Goal: Information Seeking & Learning: Learn about a topic

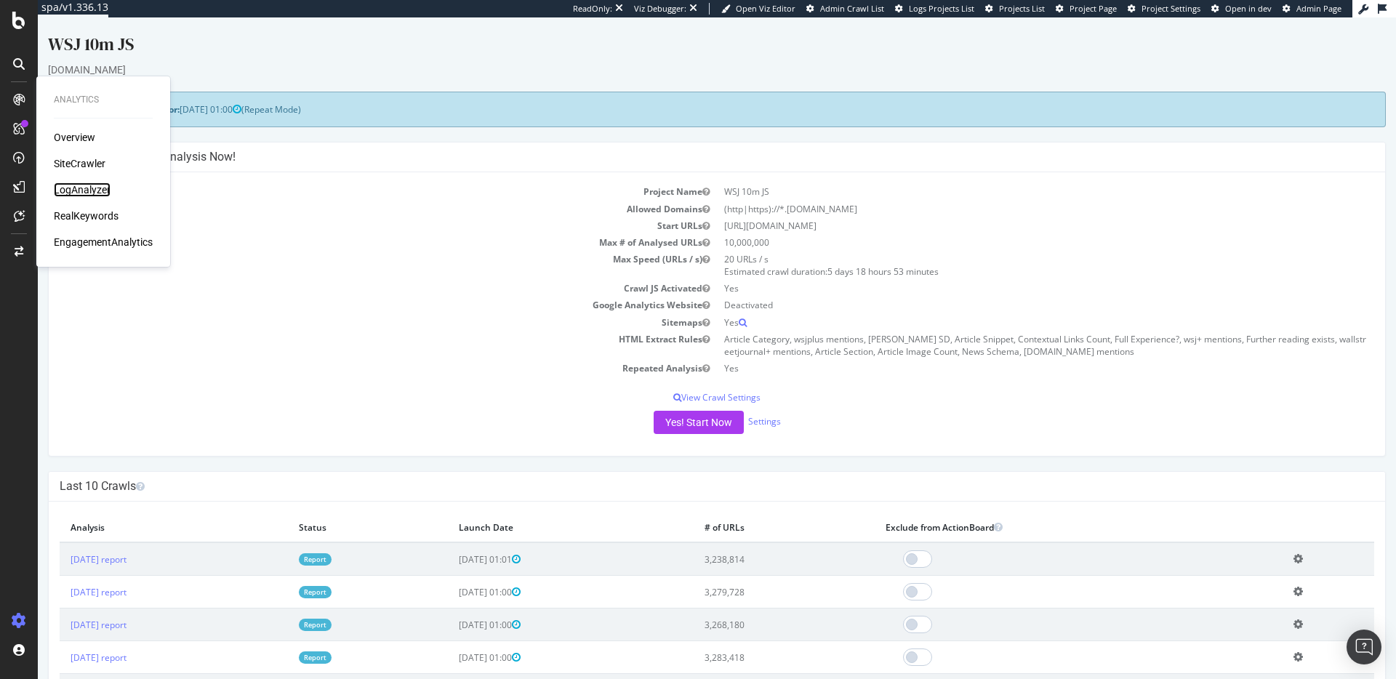
click at [84, 184] on div "LogAnalyzer" at bounding box center [82, 190] width 57 height 15
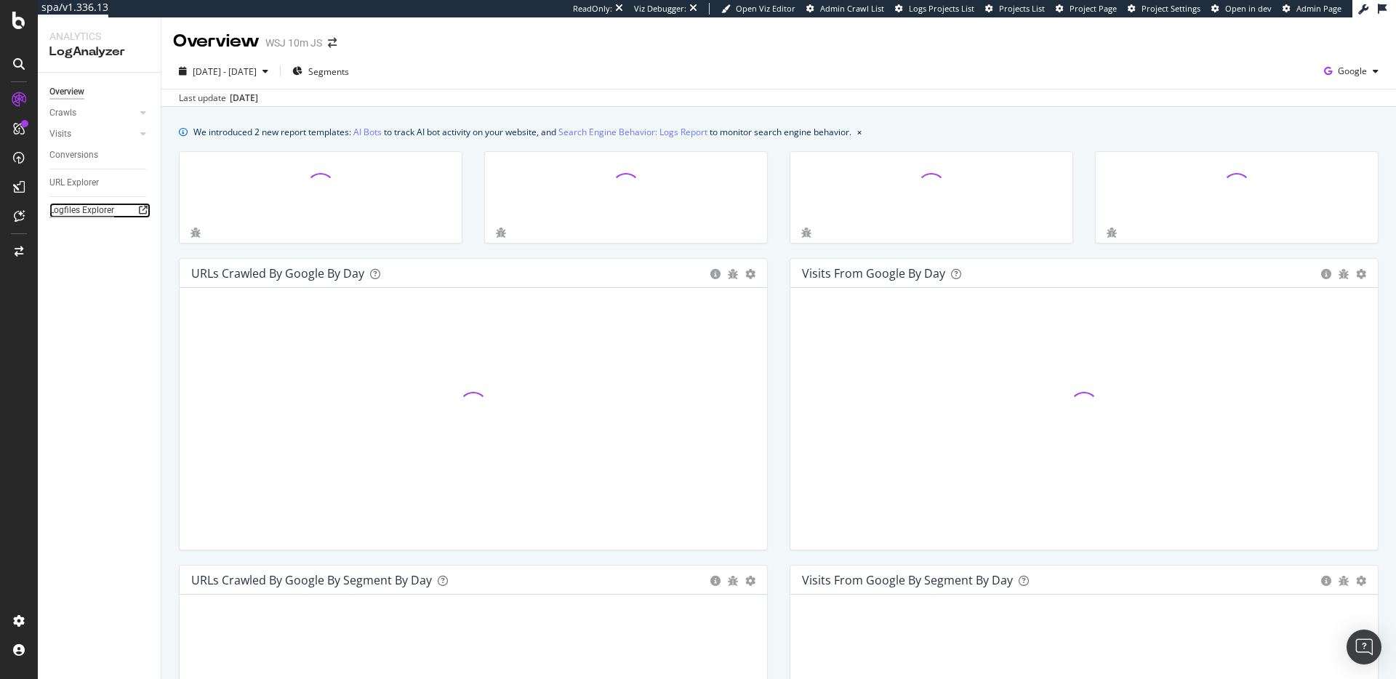
click at [81, 209] on div "Logfiles Explorer" at bounding box center [81, 210] width 65 height 15
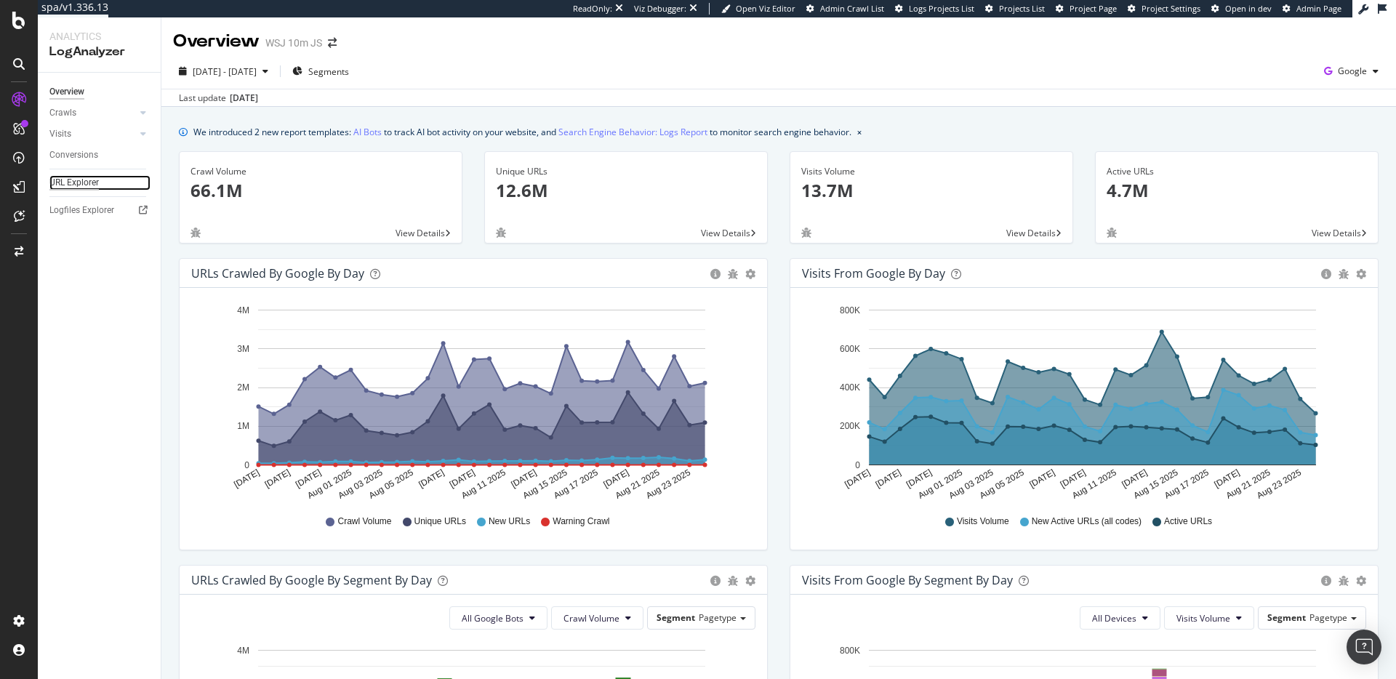
click at [77, 178] on div "URL Explorer" at bounding box center [73, 182] width 49 height 15
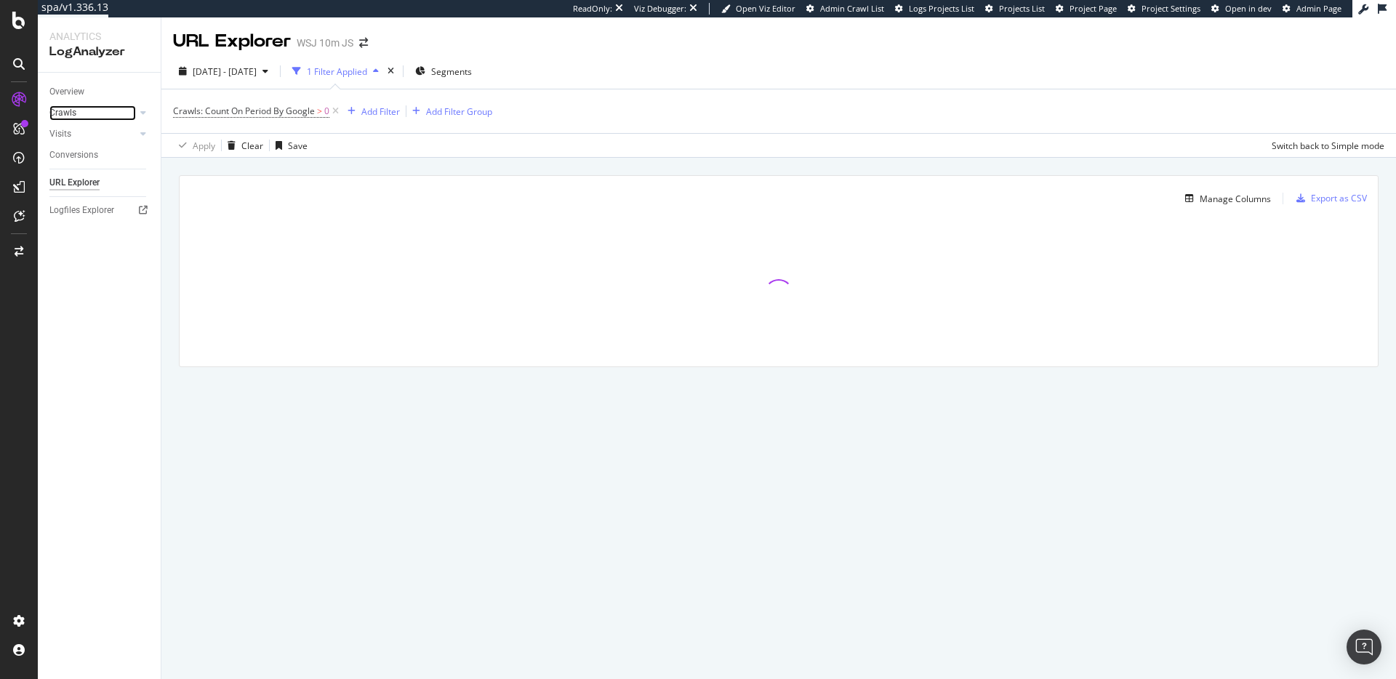
click at [113, 115] on link "Crawls" at bounding box center [92, 112] width 87 height 15
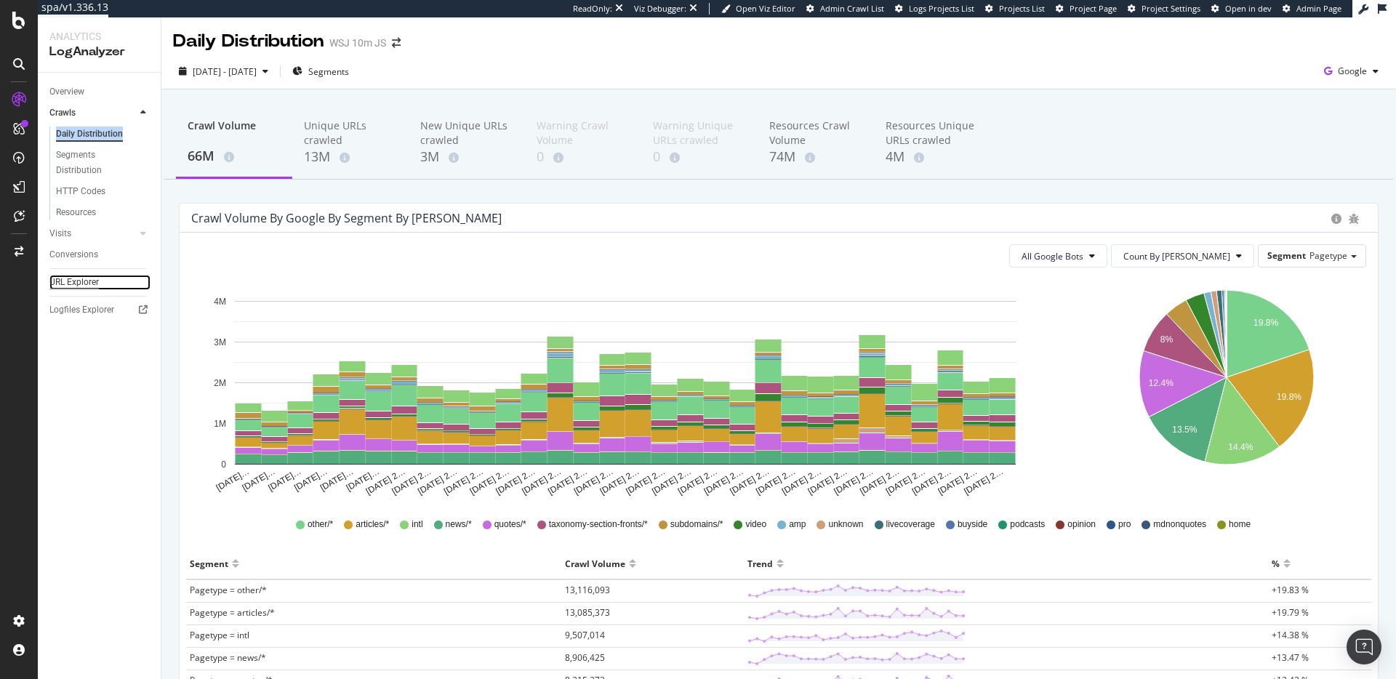
click at [73, 283] on div "URL Explorer" at bounding box center [73, 282] width 49 height 15
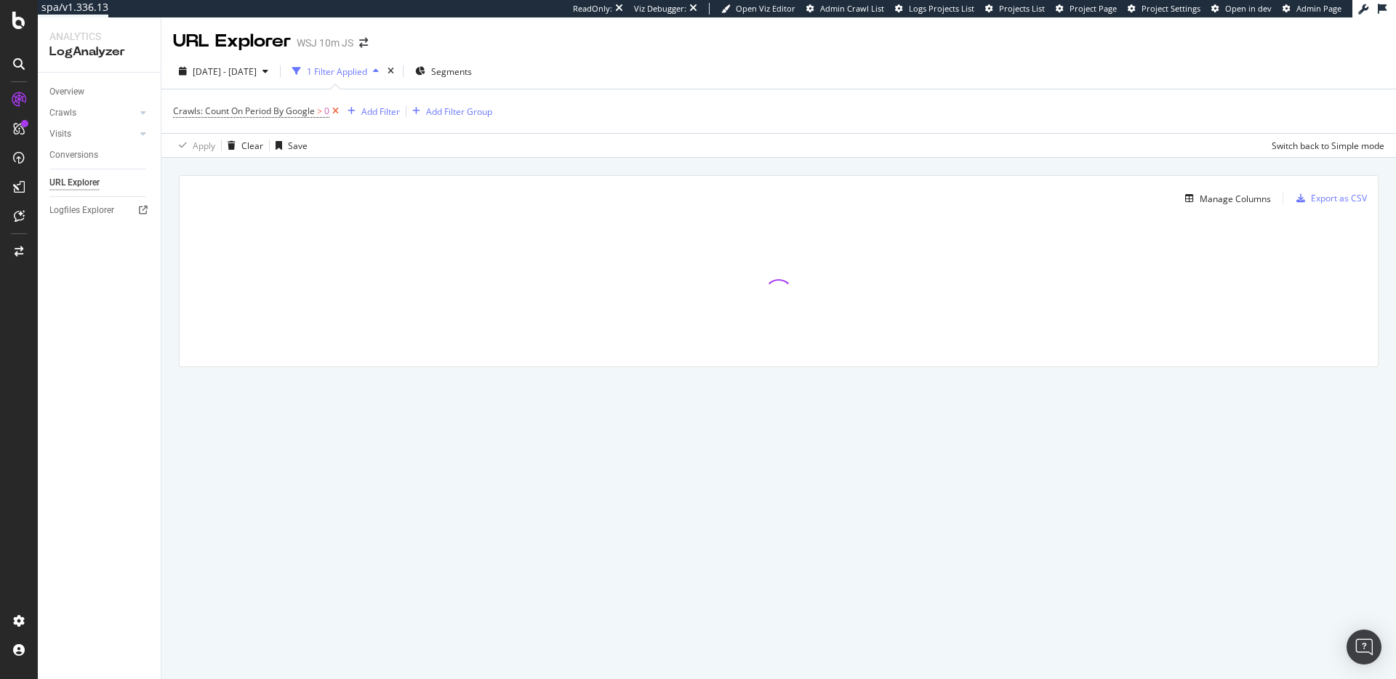
click at [336, 113] on icon at bounding box center [335, 111] width 12 height 15
click at [1208, 199] on div "Manage Columns" at bounding box center [1235, 197] width 71 height 12
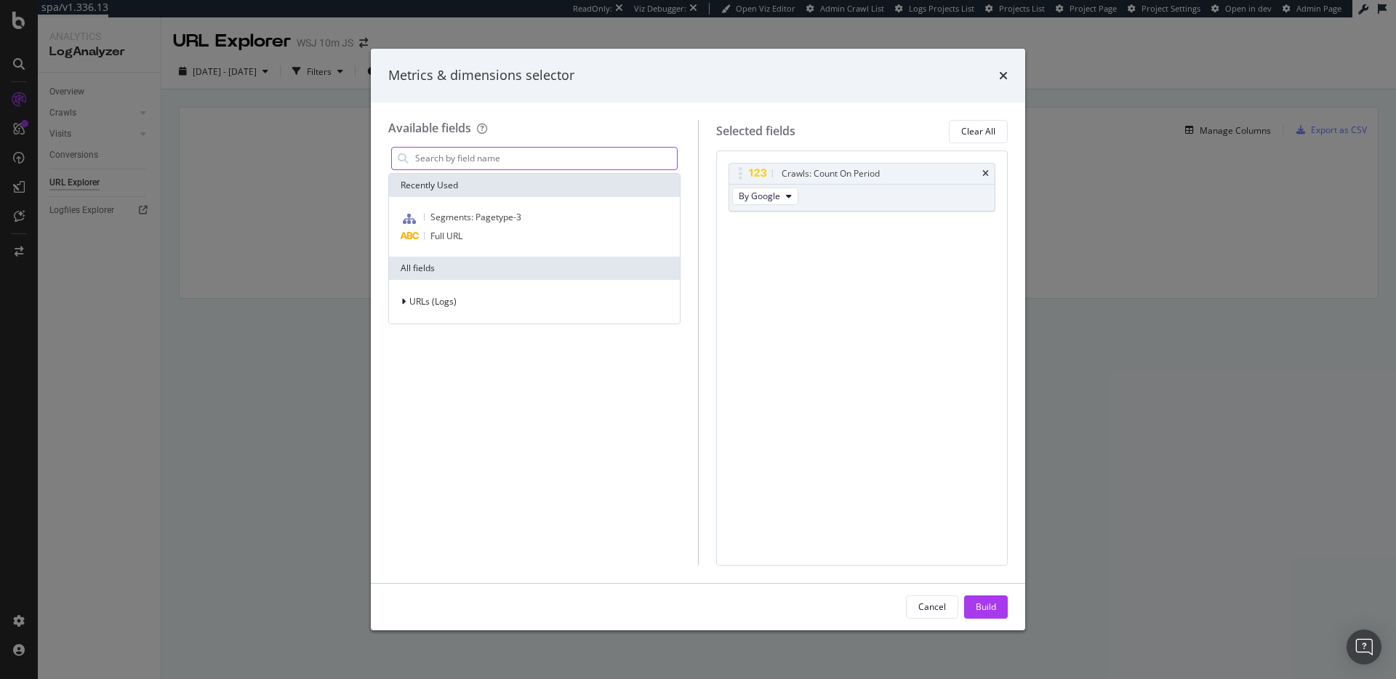
click at [582, 154] on input "modal" at bounding box center [545, 159] width 263 height 22
click at [428, 303] on span "URLs (Logs)" at bounding box center [432, 301] width 47 height 12
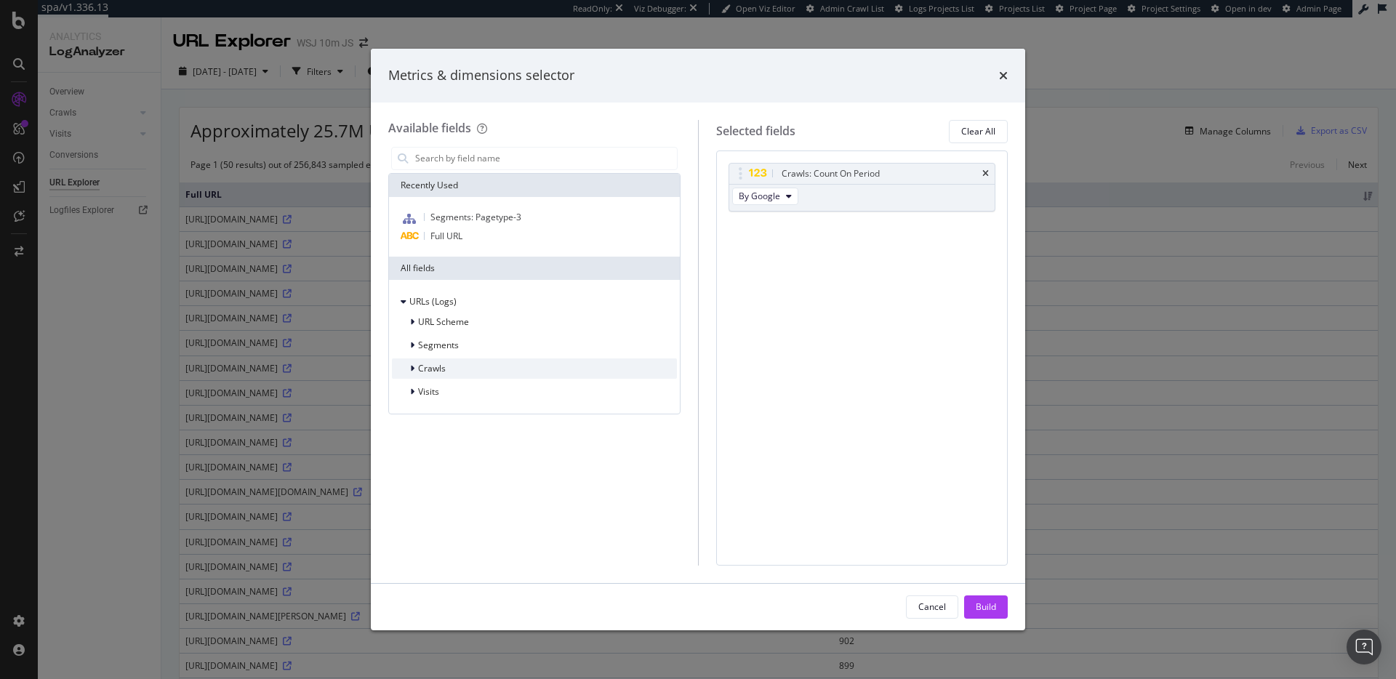
click at [446, 372] on div "Crawls" at bounding box center [534, 369] width 285 height 20
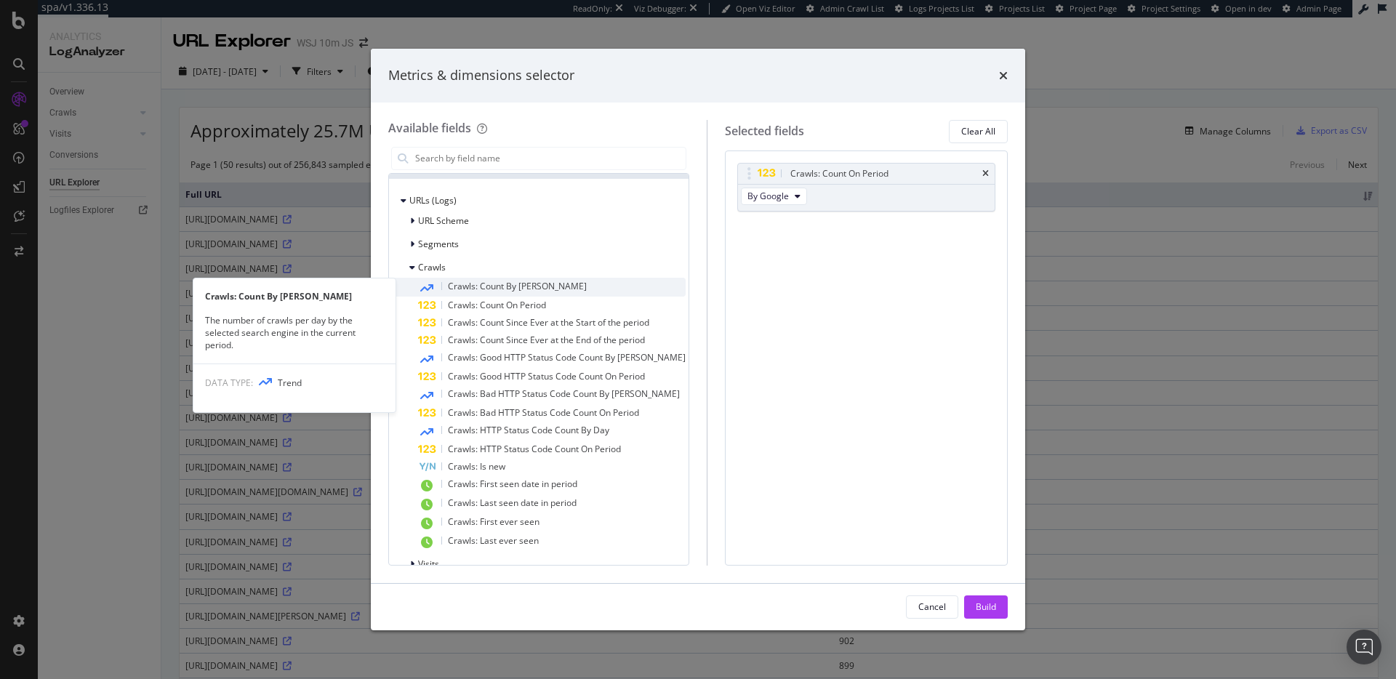
scroll to position [122, 0]
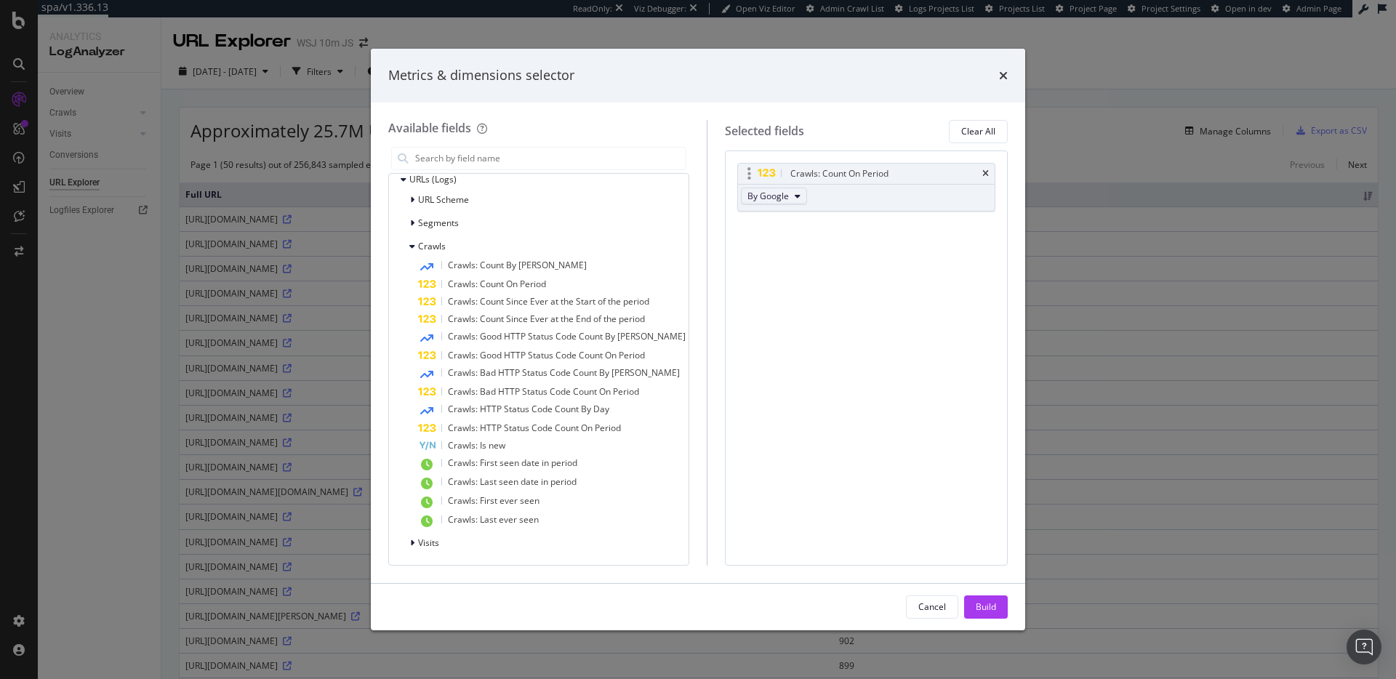
click at [794, 196] on button "By Google" at bounding box center [774, 196] width 66 height 17
click at [964, 250] on div "Crawls: Count On Period By Google You can use this field as a To pick up a drag…" at bounding box center [866, 358] width 283 height 415
click at [1001, 73] on icon "times" at bounding box center [1003, 76] width 9 height 12
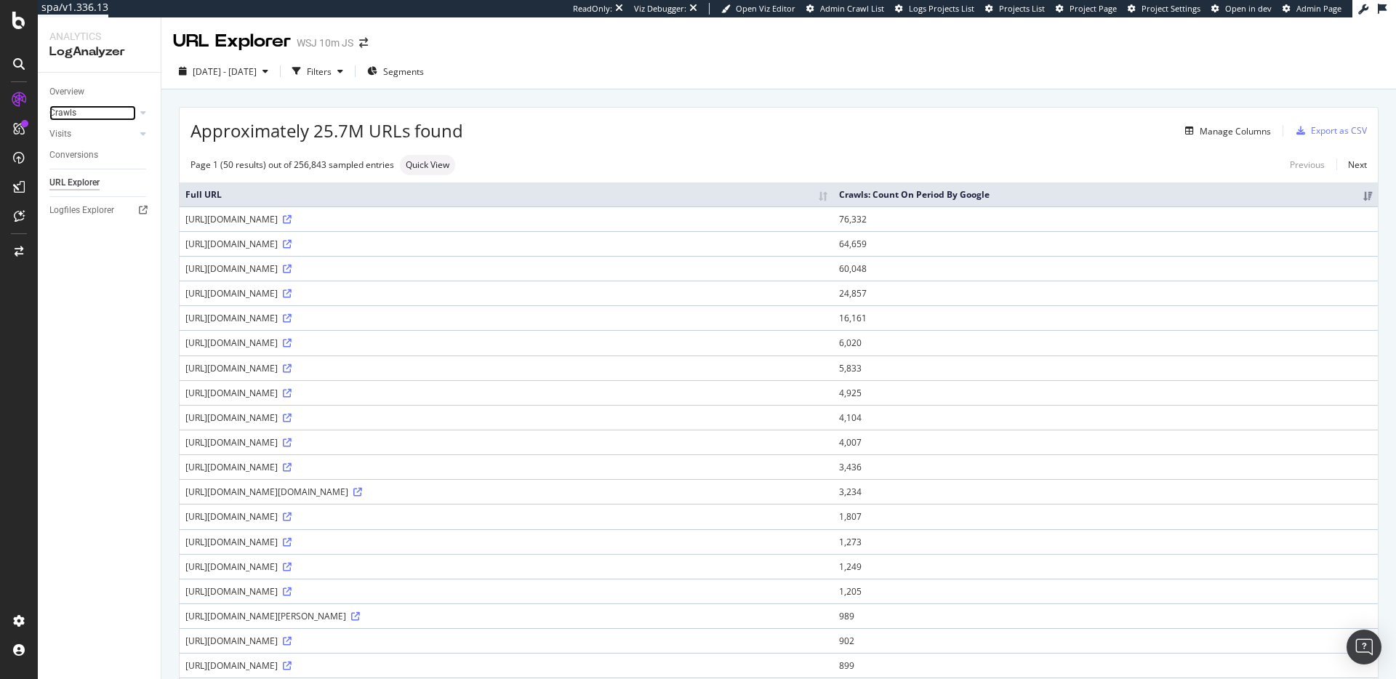
click at [111, 110] on link "Crawls" at bounding box center [92, 112] width 87 height 15
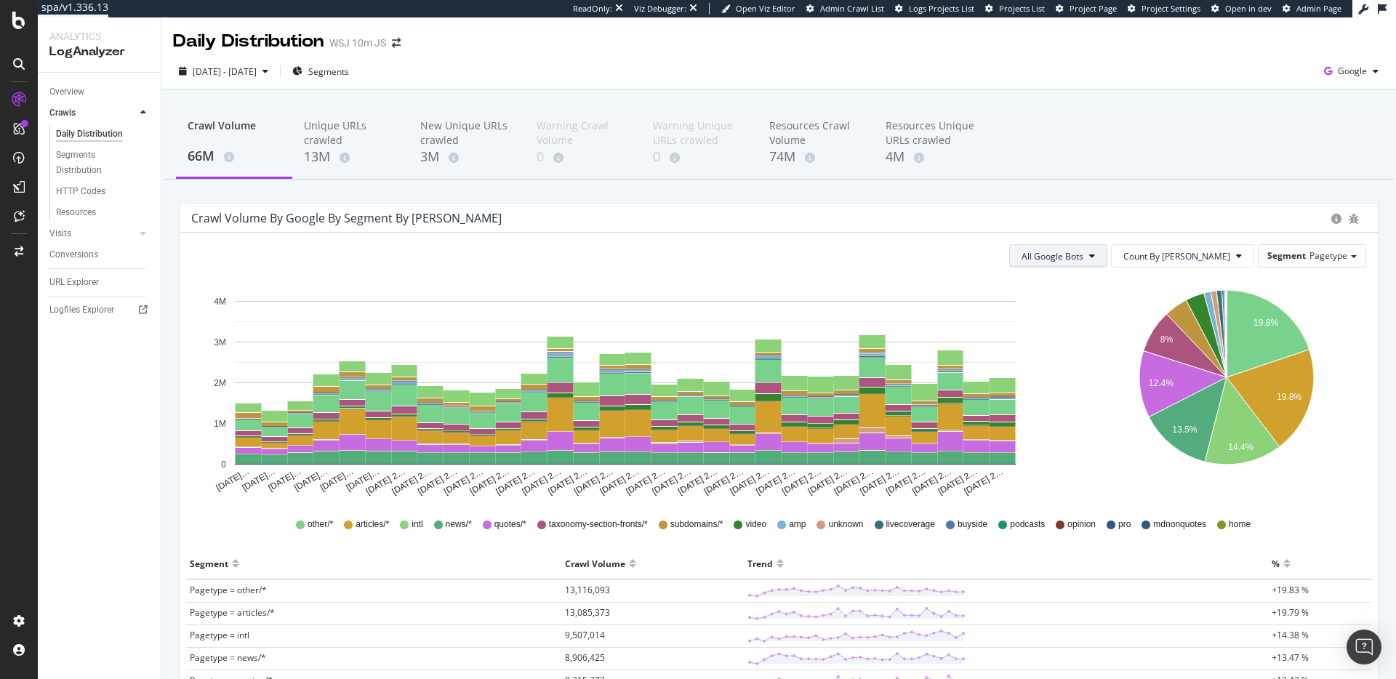
click at [1084, 260] on span "All Google Bots" at bounding box center [1053, 256] width 62 height 12
click at [1052, 219] on div "Crawl Volume by google by Segment by [PERSON_NAME]" at bounding box center [757, 218] width 1133 height 15
click at [58, 222] on div "CustomReports" at bounding box center [89, 224] width 71 height 15
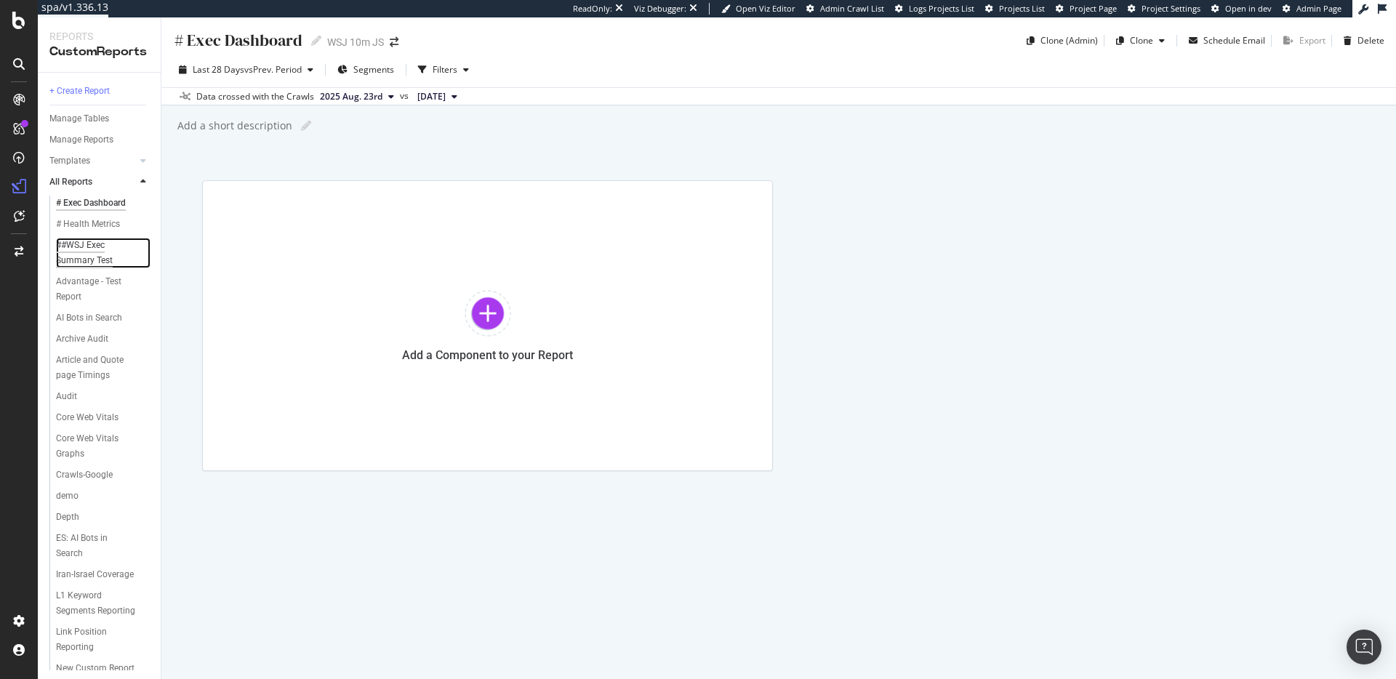
click at [91, 268] on div "##WSJ Exec Summary Test" at bounding box center [98, 253] width 84 height 31
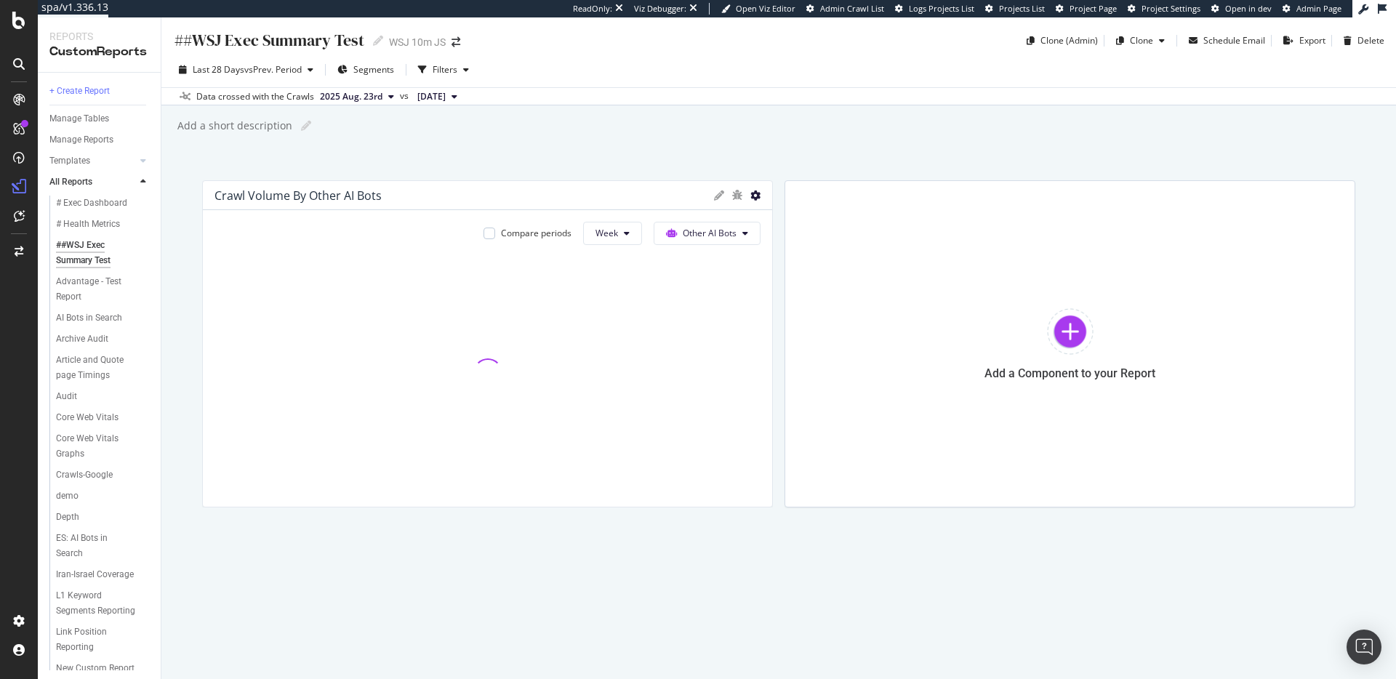
click at [755, 199] on icon at bounding box center [756, 196] width 10 height 10
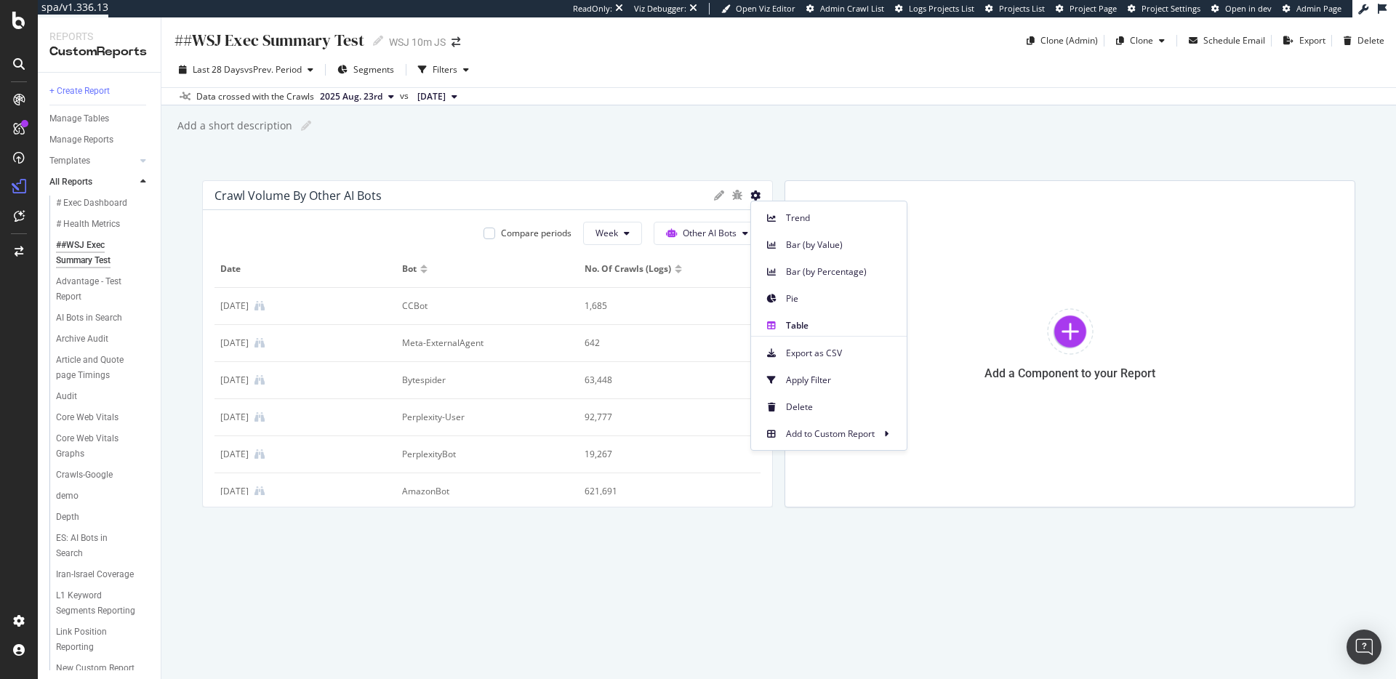
click at [508, 240] on div "Compare periods" at bounding box center [528, 233] width 88 height 23
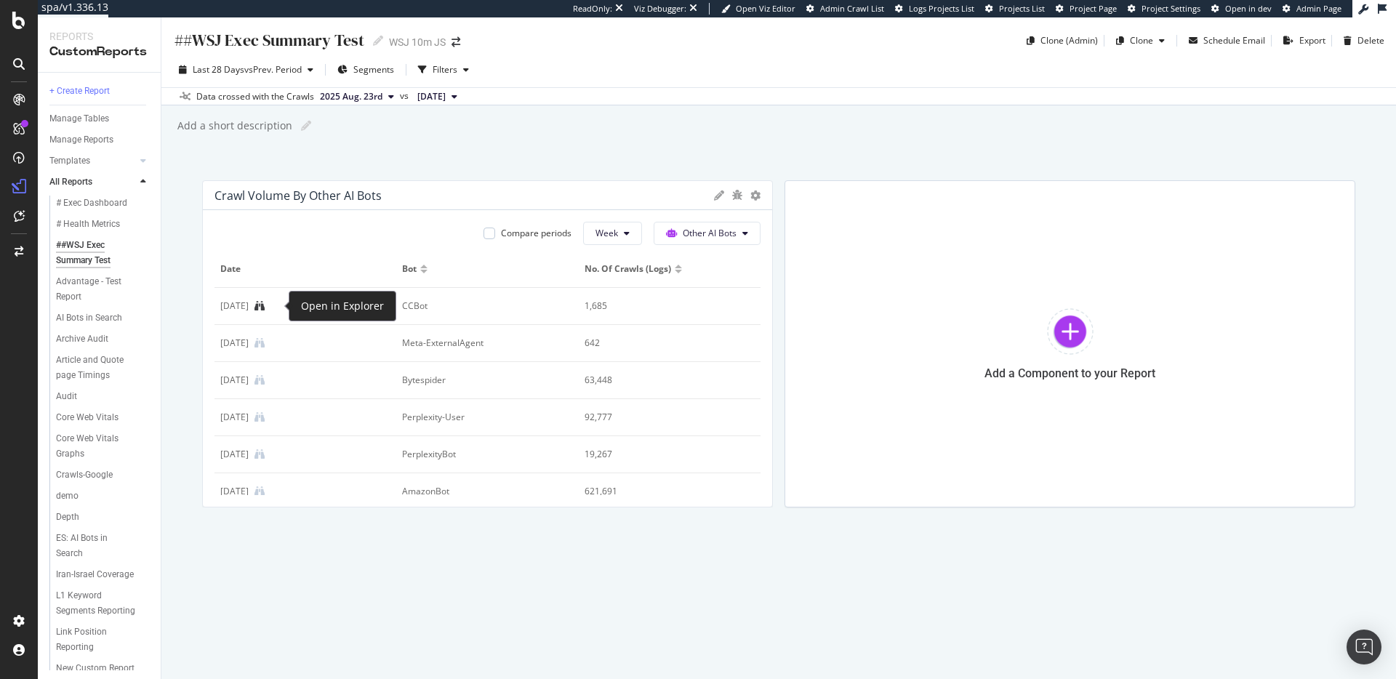
click at [265, 308] on icon at bounding box center [260, 306] width 10 height 10
click at [717, 240] on button "Other AI Bots" at bounding box center [707, 233] width 107 height 23
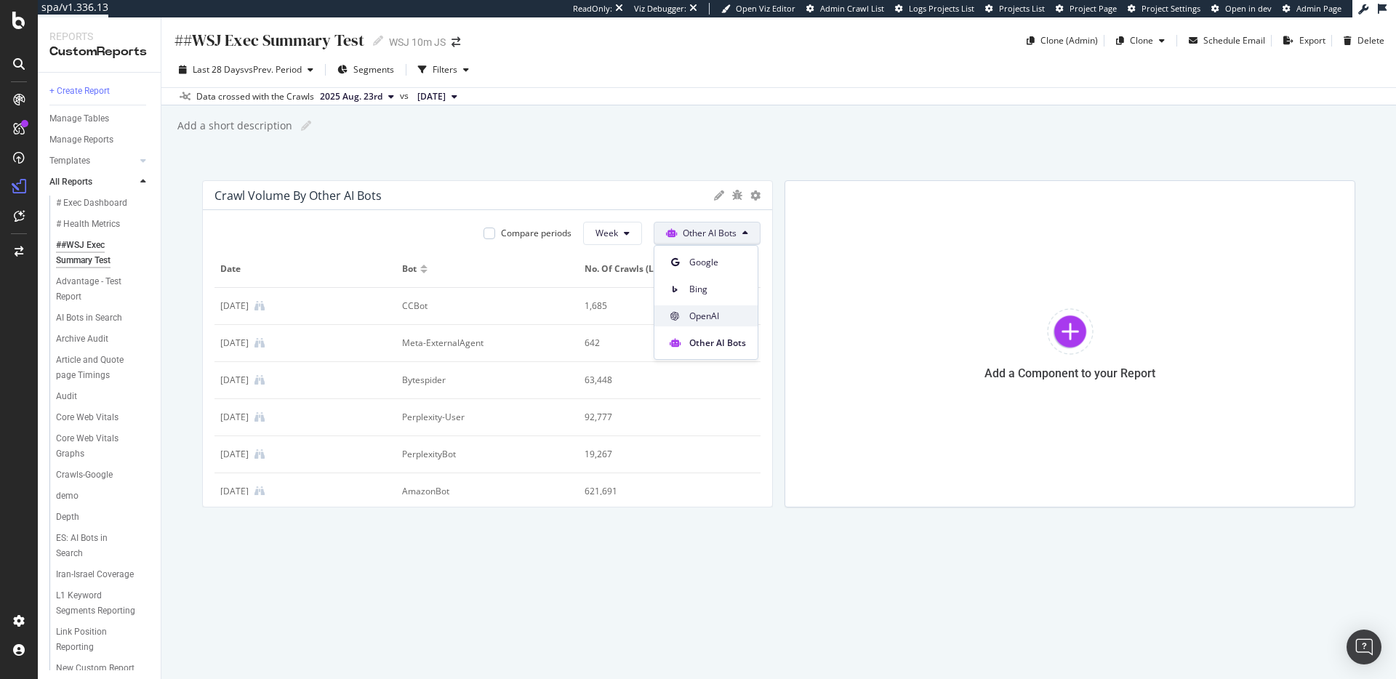
click at [716, 316] on span "OpenAI" at bounding box center [717, 316] width 57 height 13
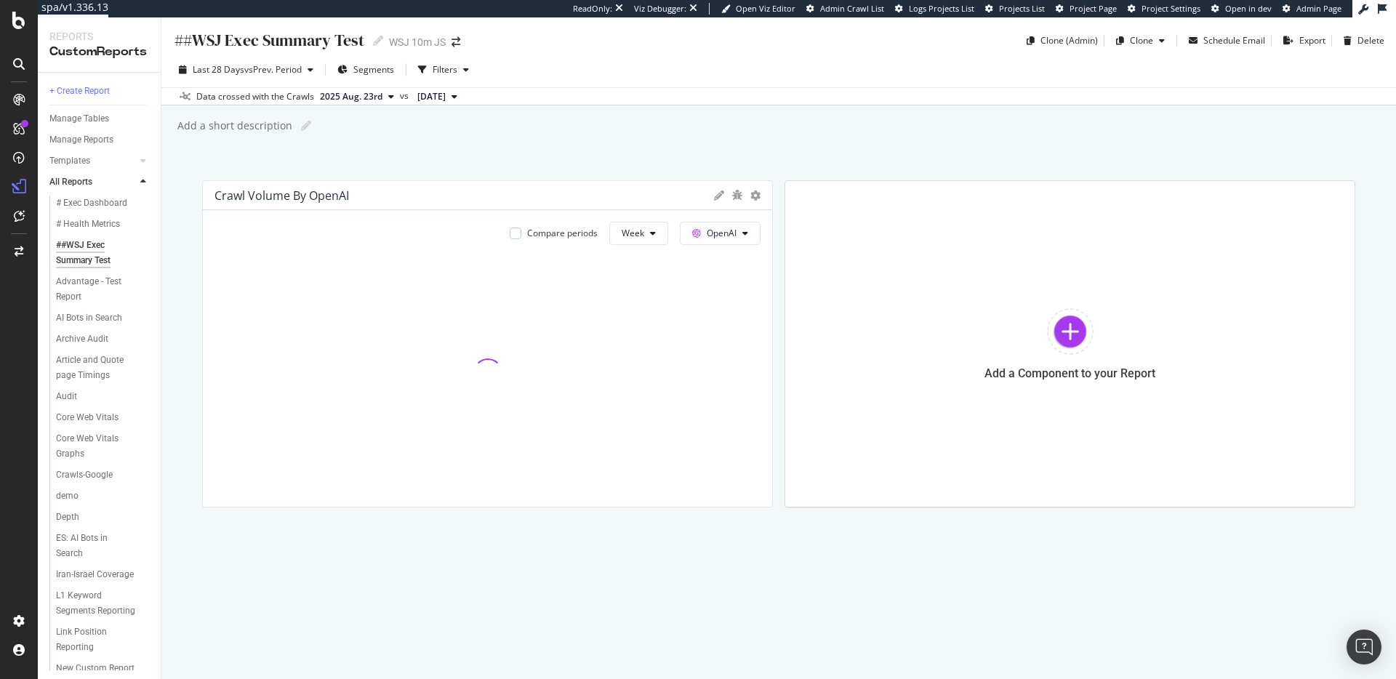
click at [501, 143] on div "##WSJ Exec Summary Test ##WSJ Exec Summary Test WSJ 10m JS Clone (Admin) Clone …" at bounding box center [778, 348] width 1235 height 662
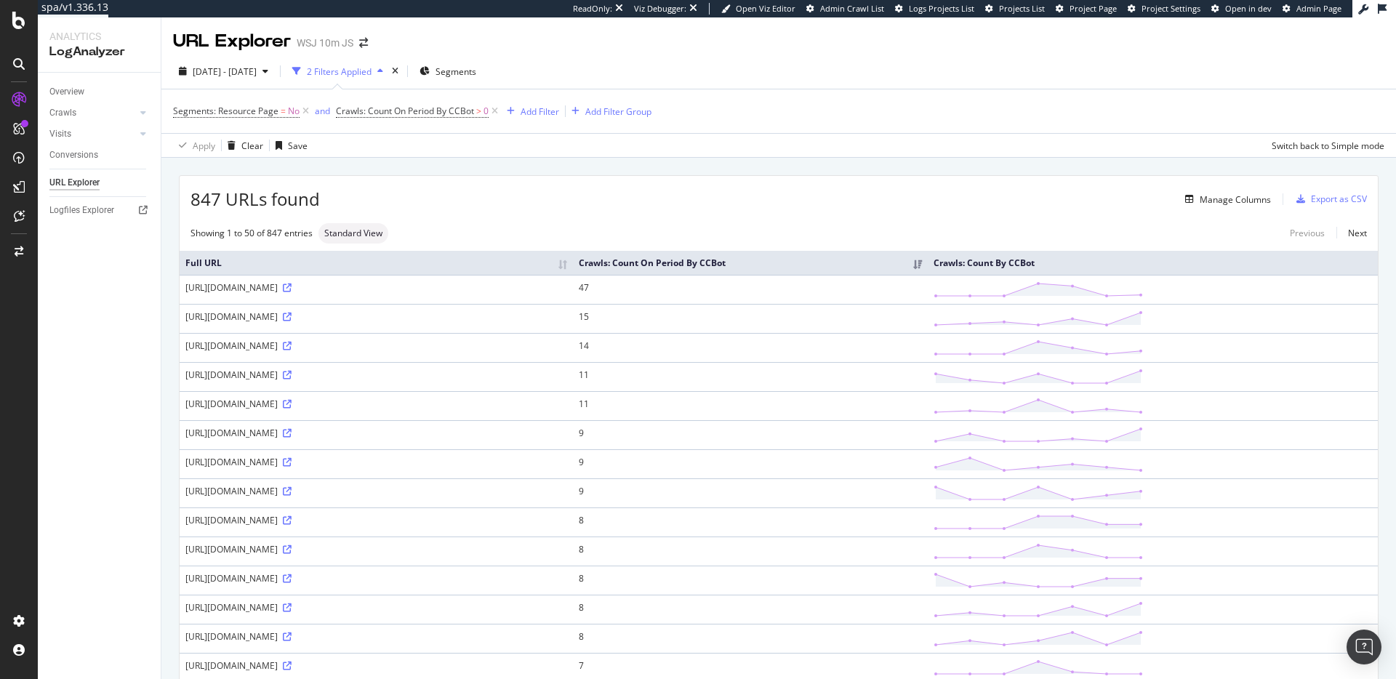
click at [740, 188] on div "847 URLs found Manage Columns Export as CSV" at bounding box center [779, 194] width 1199 height 36
